Goal: Find specific page/section: Find specific page/section

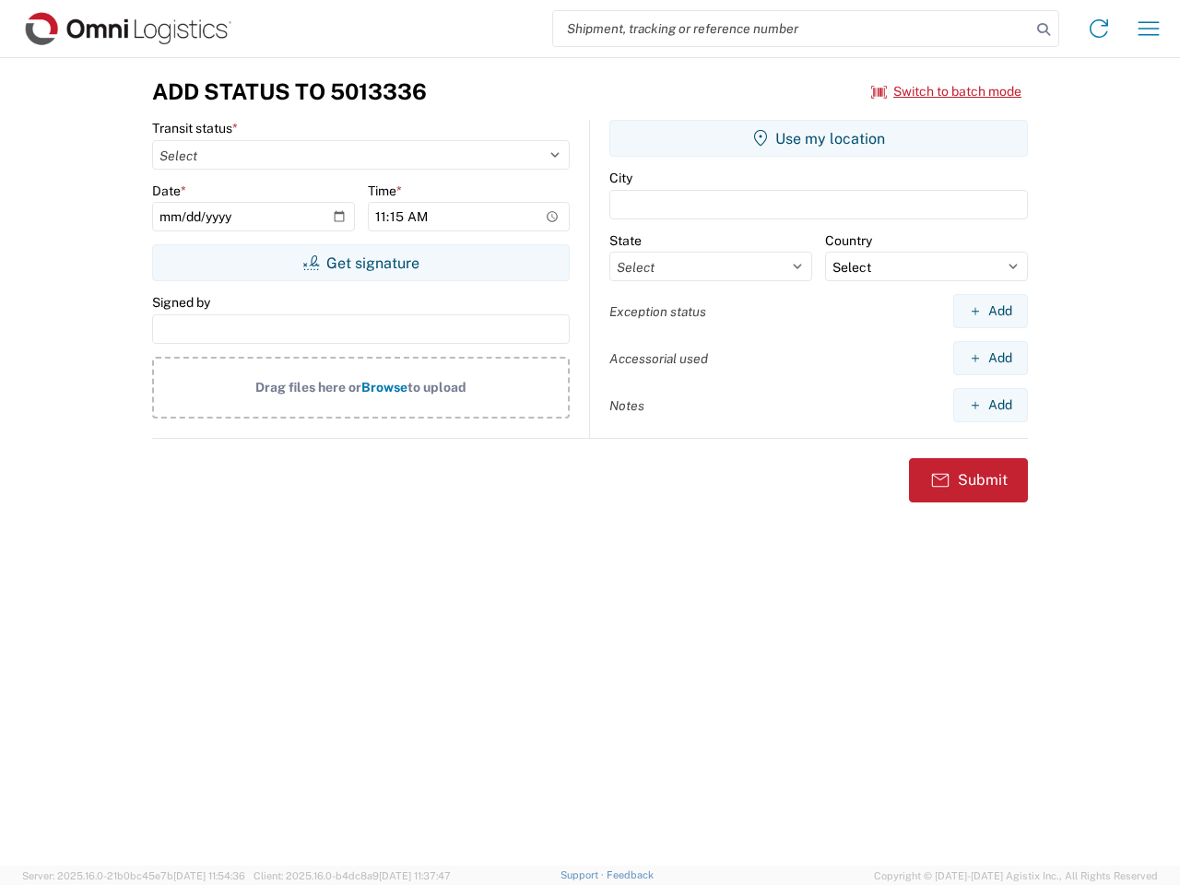
click at [792, 29] on input "search" at bounding box center [791, 28] width 477 height 35
click at [1043, 29] on icon at bounding box center [1044, 30] width 26 height 26
click at [1099, 29] on icon at bounding box center [1098, 28] width 29 height 29
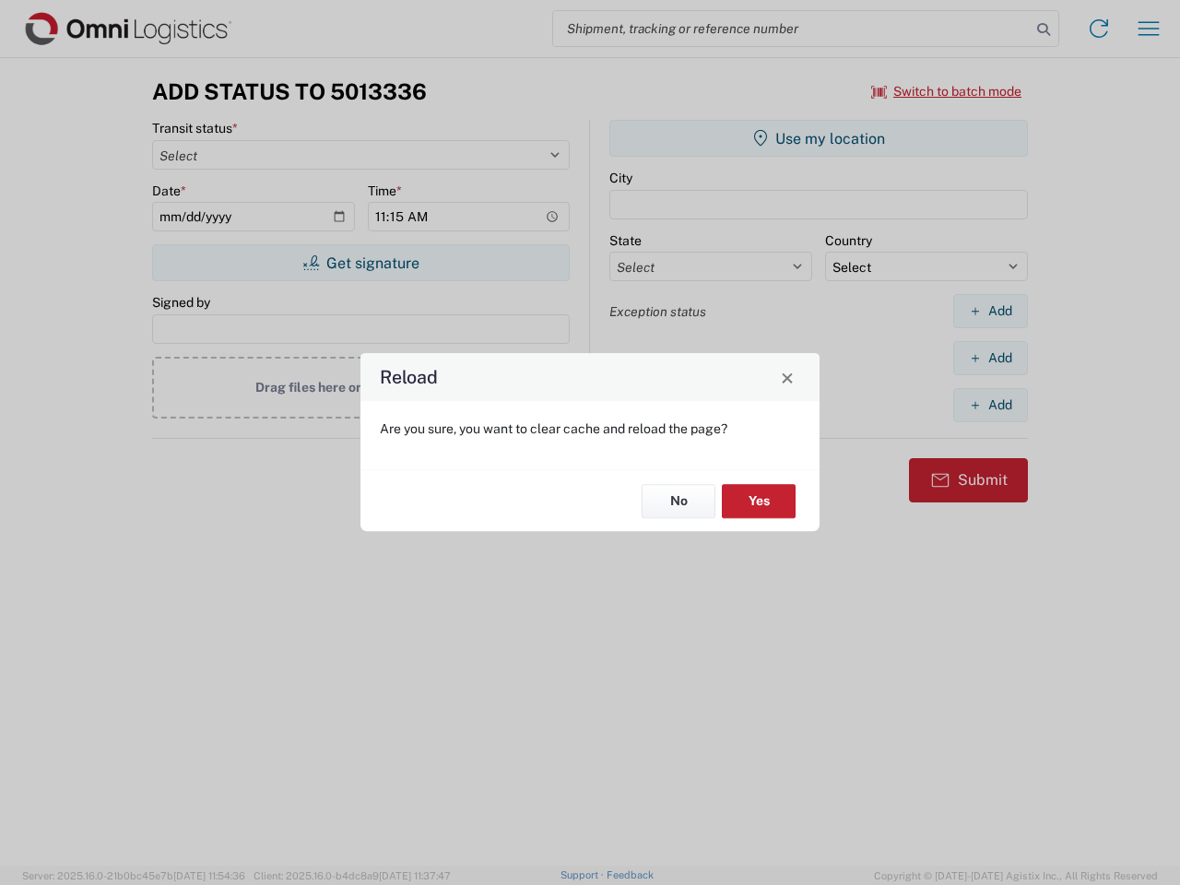
click at [1148, 29] on div "Reload Are you sure, you want to clear cache and reload the page? No Yes" at bounding box center [590, 442] width 1180 height 885
click at [947, 91] on div "Reload Are you sure, you want to clear cache and reload the page? No Yes" at bounding box center [590, 442] width 1180 height 885
click at [360, 263] on div "Reload Are you sure, you want to clear cache and reload the page? No Yes" at bounding box center [590, 442] width 1180 height 885
click at [819, 138] on div "Reload Are you sure, you want to clear cache and reload the page? No Yes" at bounding box center [590, 442] width 1180 height 885
click at [990, 311] on div "Reload Are you sure, you want to clear cache and reload the page? No Yes" at bounding box center [590, 442] width 1180 height 885
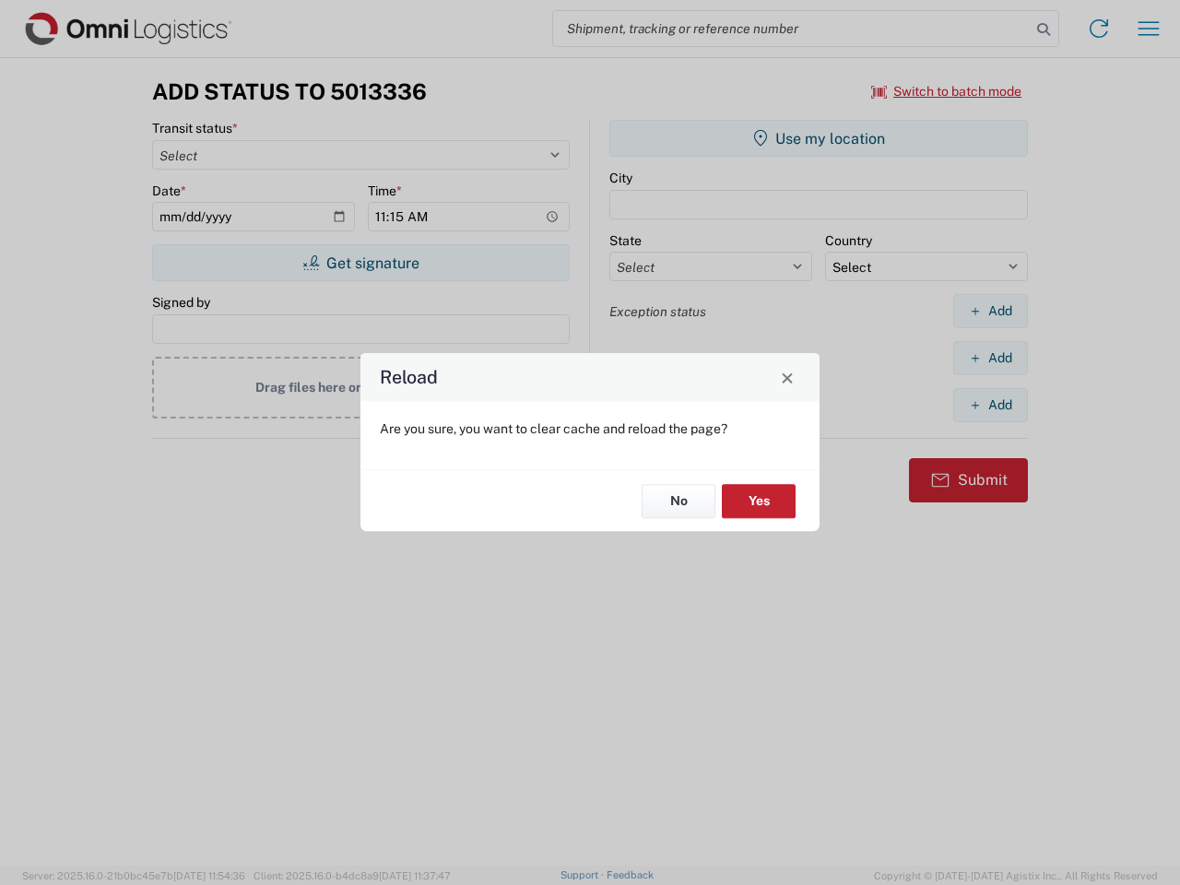
click at [990, 358] on div "Reload Are you sure, you want to clear cache and reload the page? No Yes" at bounding box center [590, 442] width 1180 height 885
click at [990, 405] on div "Reload Are you sure, you want to clear cache and reload the page? No Yes" at bounding box center [590, 442] width 1180 height 885
